Goal: Navigation & Orientation: Find specific page/section

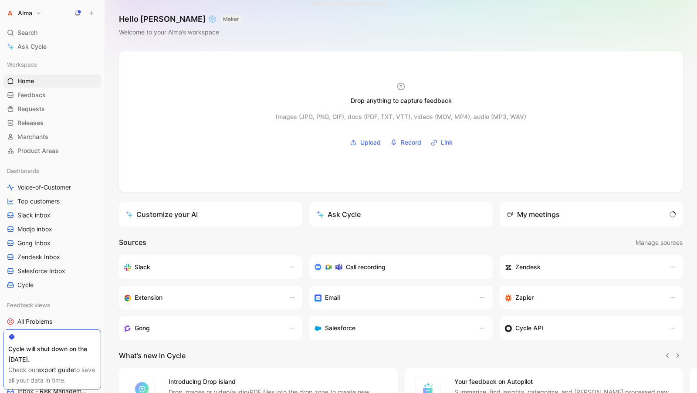
click at [77, 15] on use at bounding box center [78, 13] width 6 height 6
click at [28, 232] on span "Modjo inbox" at bounding box center [34, 229] width 35 height 9
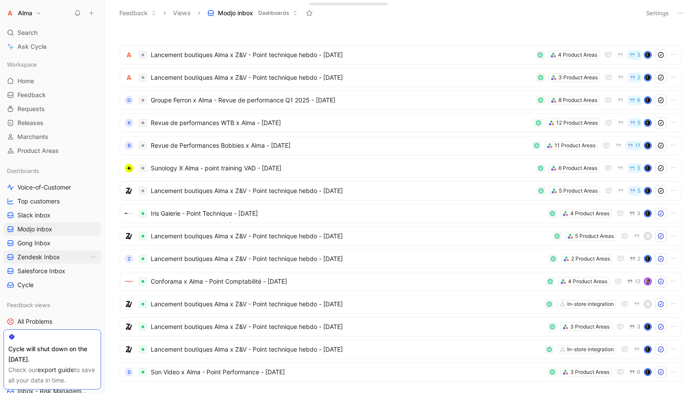
click at [26, 259] on span "Zendesk Inbox" at bounding box center [38, 257] width 43 height 9
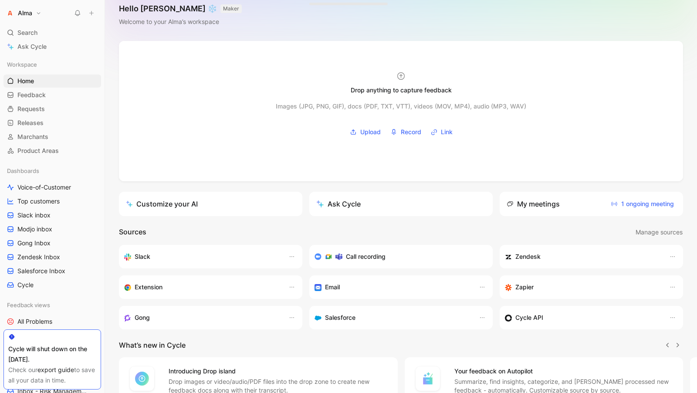
scroll to position [20, 0]
